Goal: Information Seeking & Learning: Learn about a topic

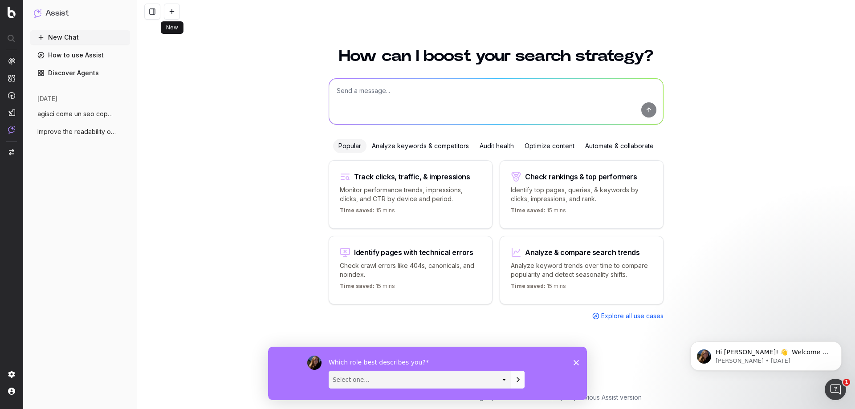
click at [52, 55] on link "How to use Assist" at bounding box center [80, 55] width 100 height 14
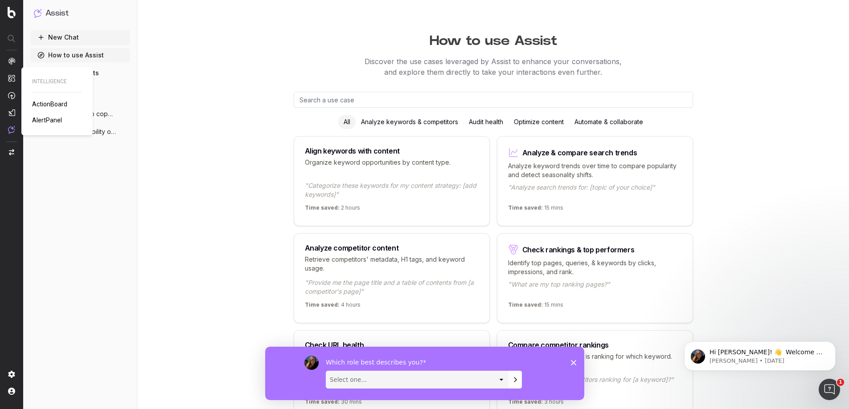
click at [9, 80] on img at bounding box center [11, 78] width 7 height 8
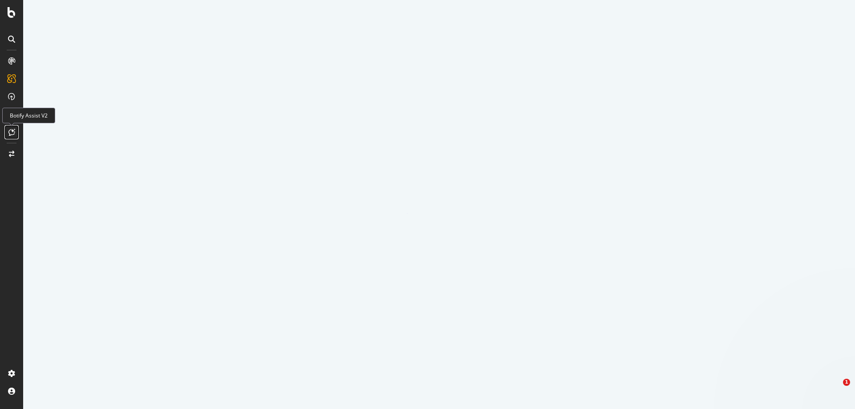
click at [15, 132] on icon at bounding box center [11, 132] width 7 height 7
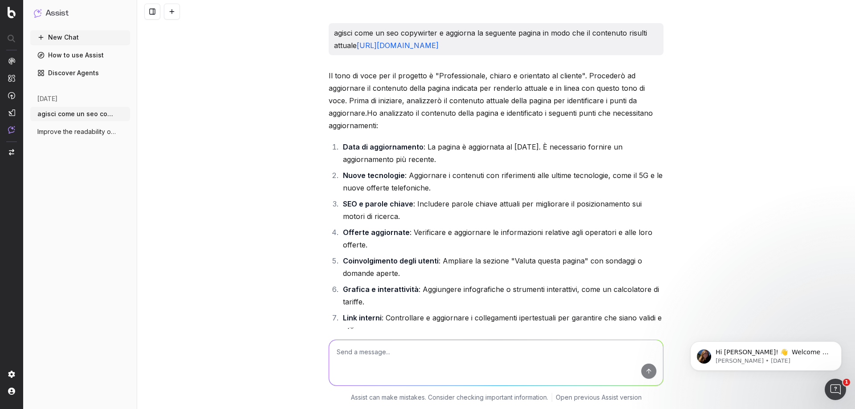
scroll to position [2954, 0]
